Goal: Information Seeking & Learning: Learn about a topic

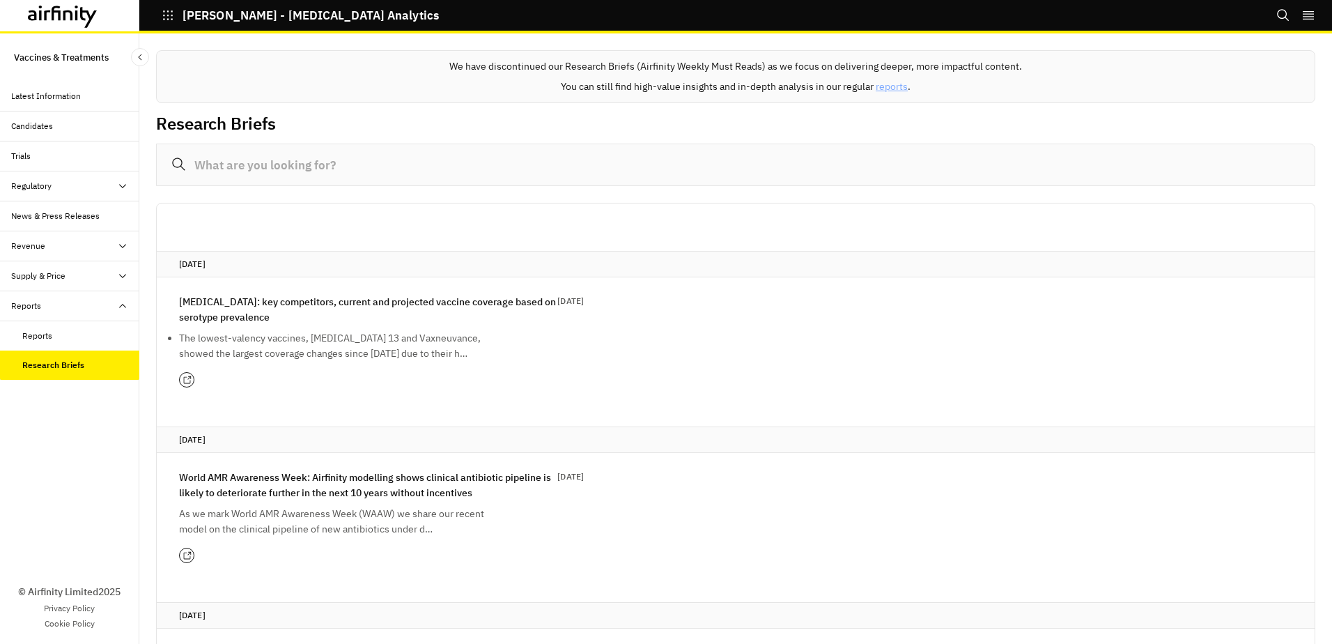
click at [335, 320] on p "Pneumococcal vaccines: key competitors, current and projected vaccine coverage …" at bounding box center [368, 309] width 378 height 31
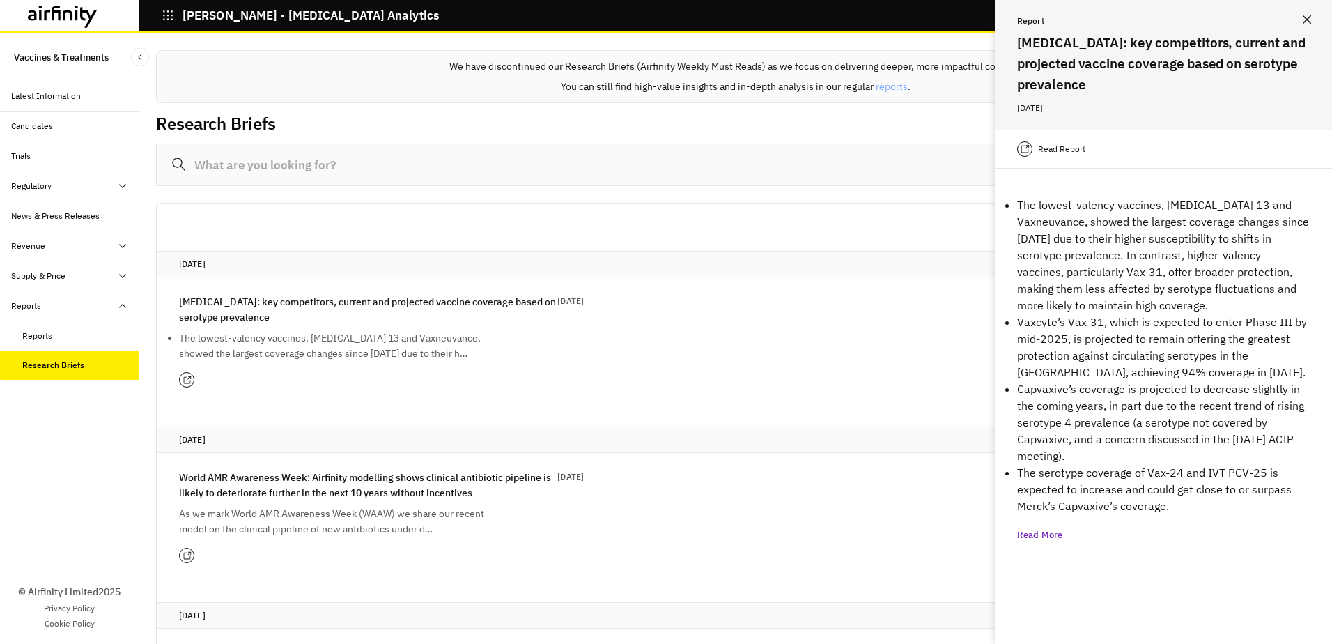
click at [189, 379] on icon at bounding box center [186, 379] width 9 height 9
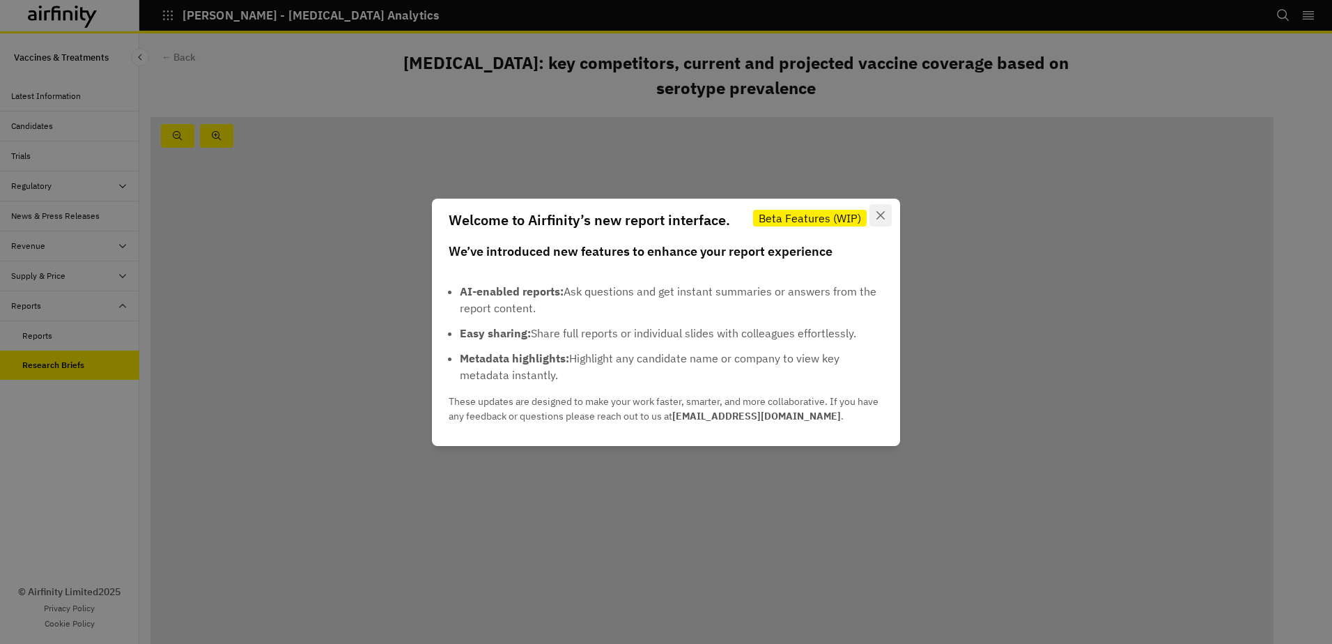
click at [884, 215] on button "Close" at bounding box center [880, 215] width 22 height 22
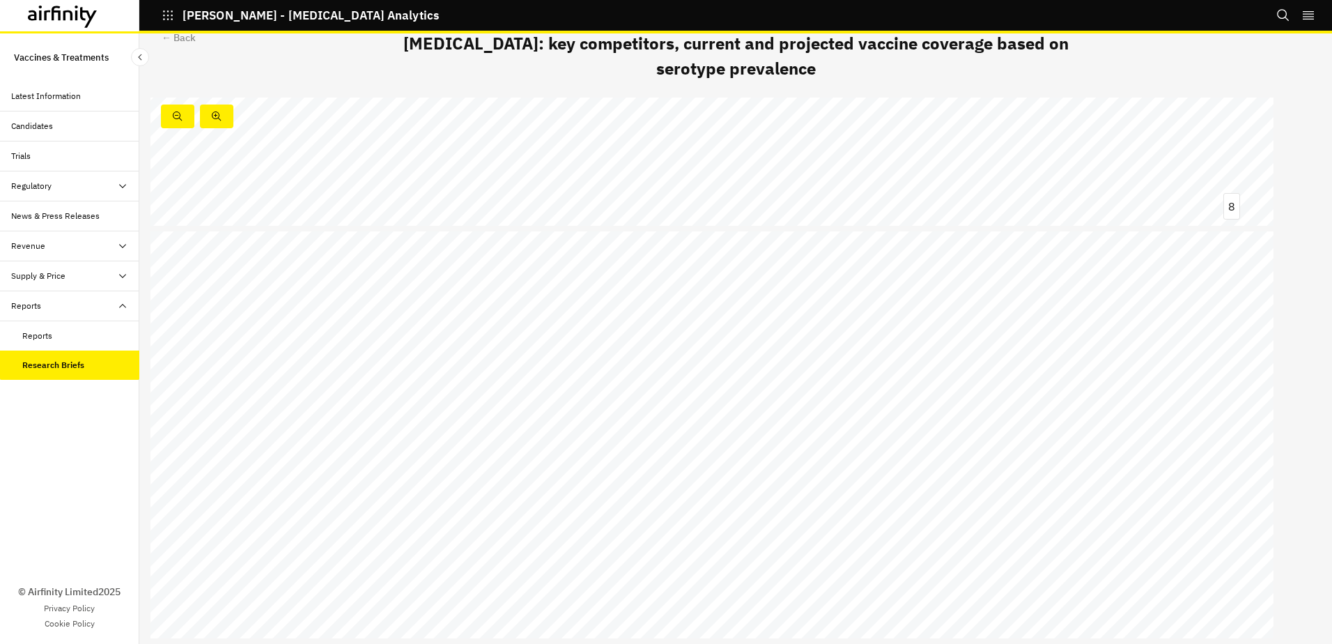
scroll to position [4989, 0]
click at [141, 53] on icon "Close Sidebar" at bounding box center [140, 57] width 10 height 10
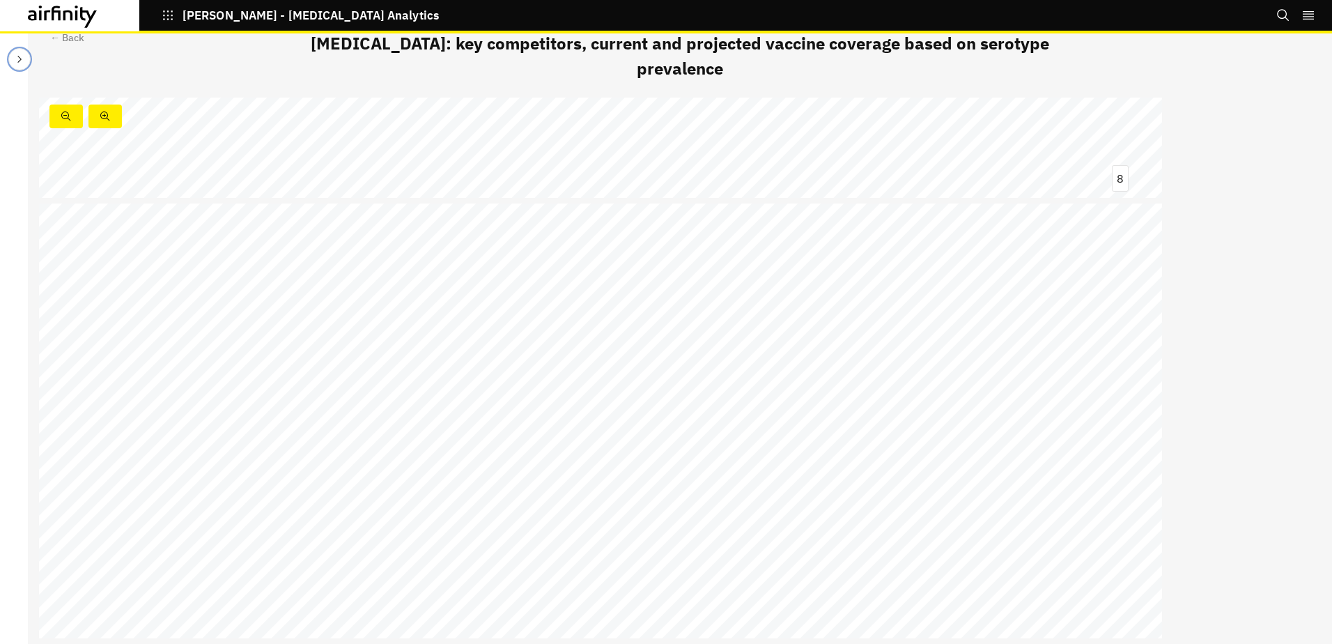
click at [20, 58] on icon "Close Sidebar" at bounding box center [19, 59] width 4 height 7
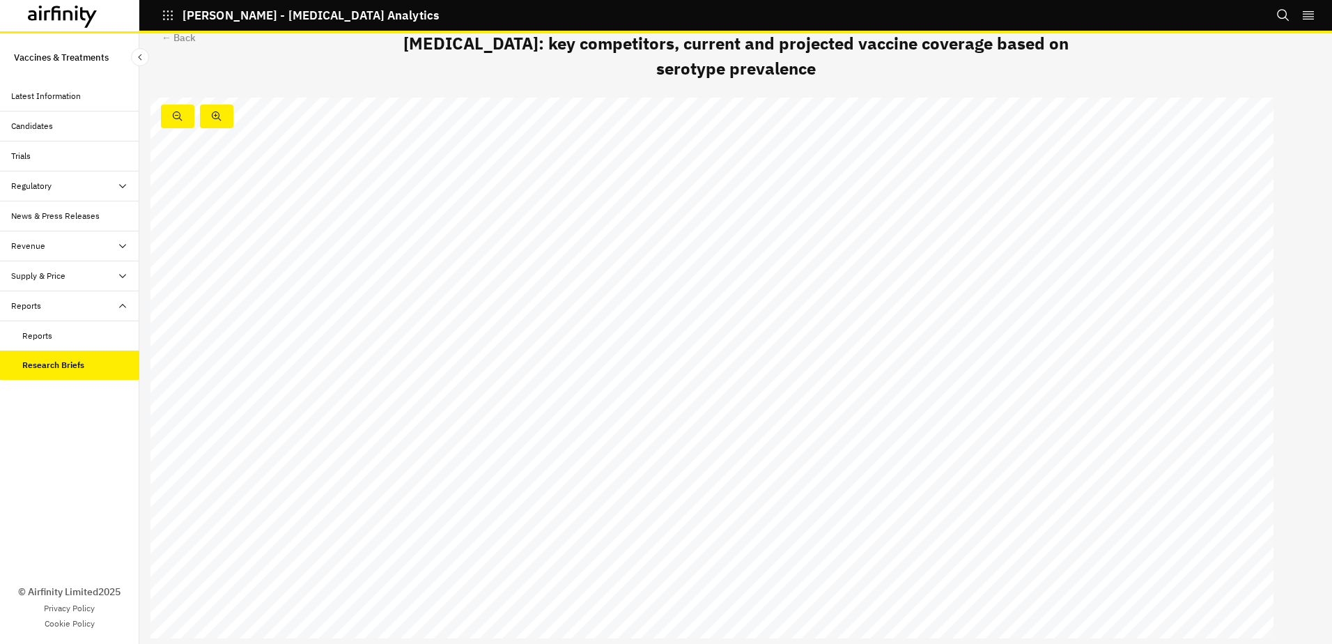
scroll to position [4501, 0]
click at [187, 38] on div "← Back" at bounding box center [179, 38] width 34 height 15
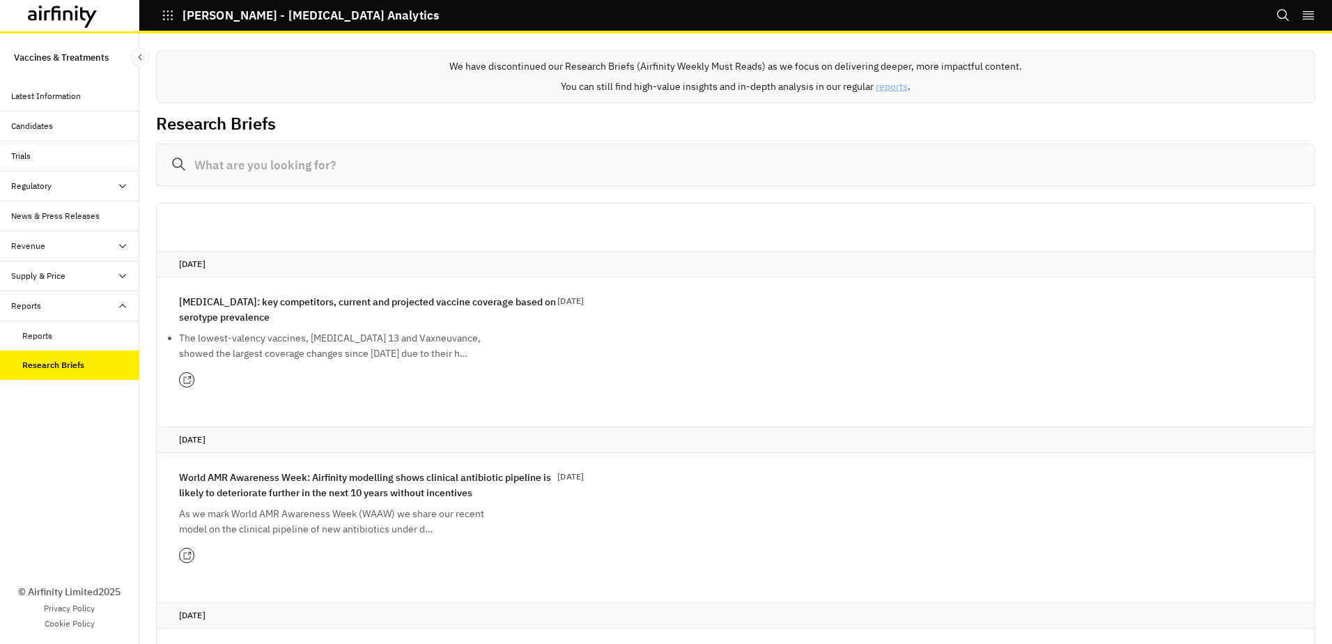
click at [28, 283] on div "Supply & Price" at bounding box center [69, 276] width 139 height 30
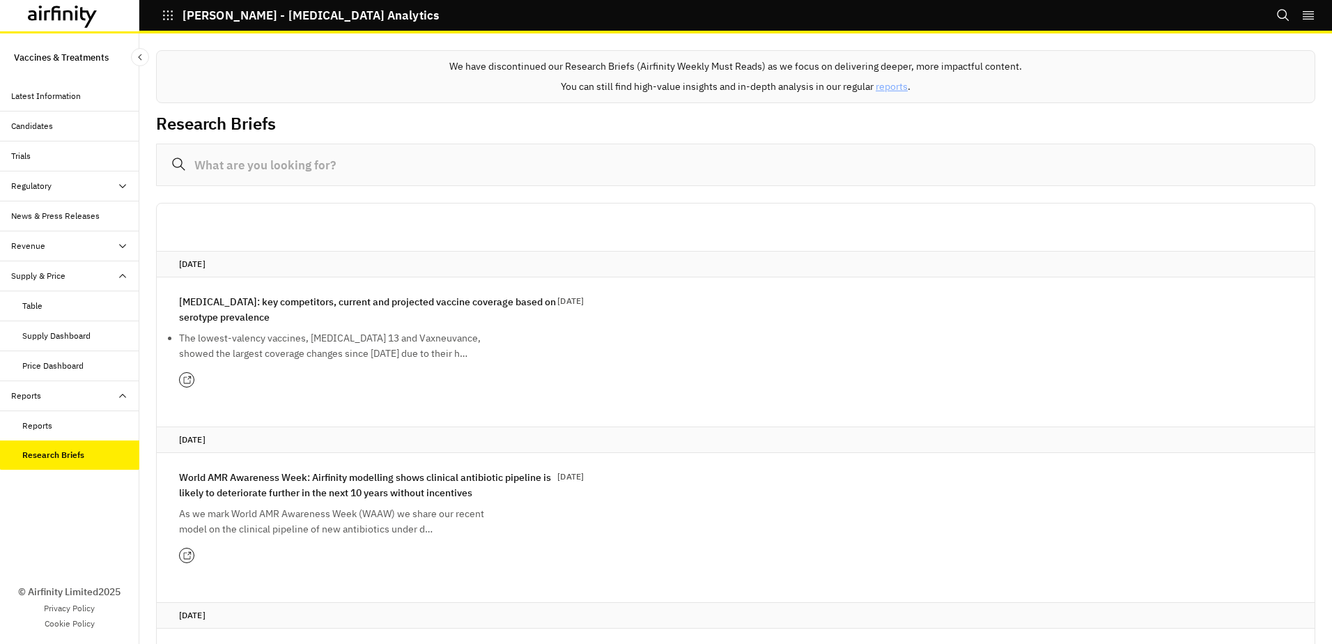
click at [47, 330] on div "Supply Dashboard" at bounding box center [56, 335] width 68 height 13
